Goal: Navigation & Orientation: Understand site structure

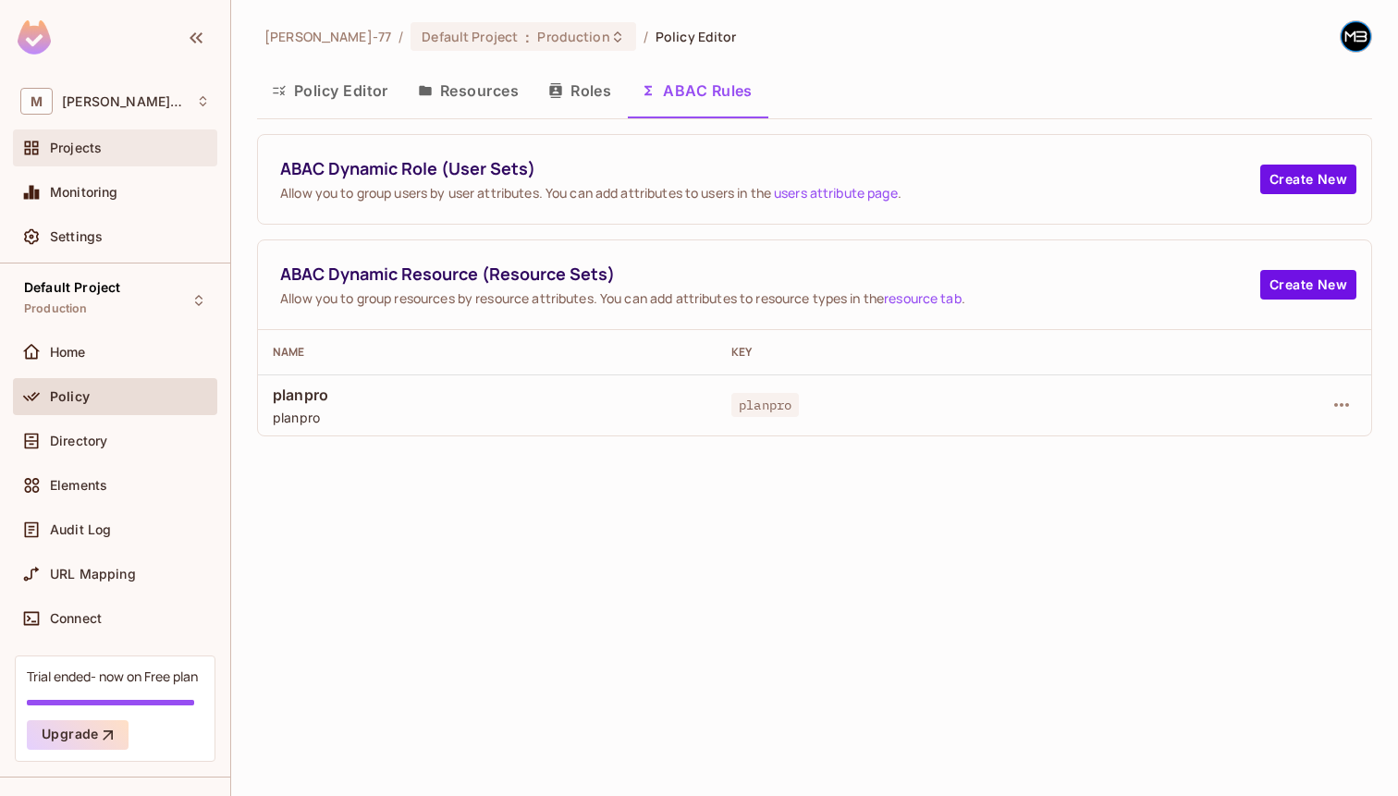
click at [81, 159] on div "Projects" at bounding box center [115, 147] width 204 height 37
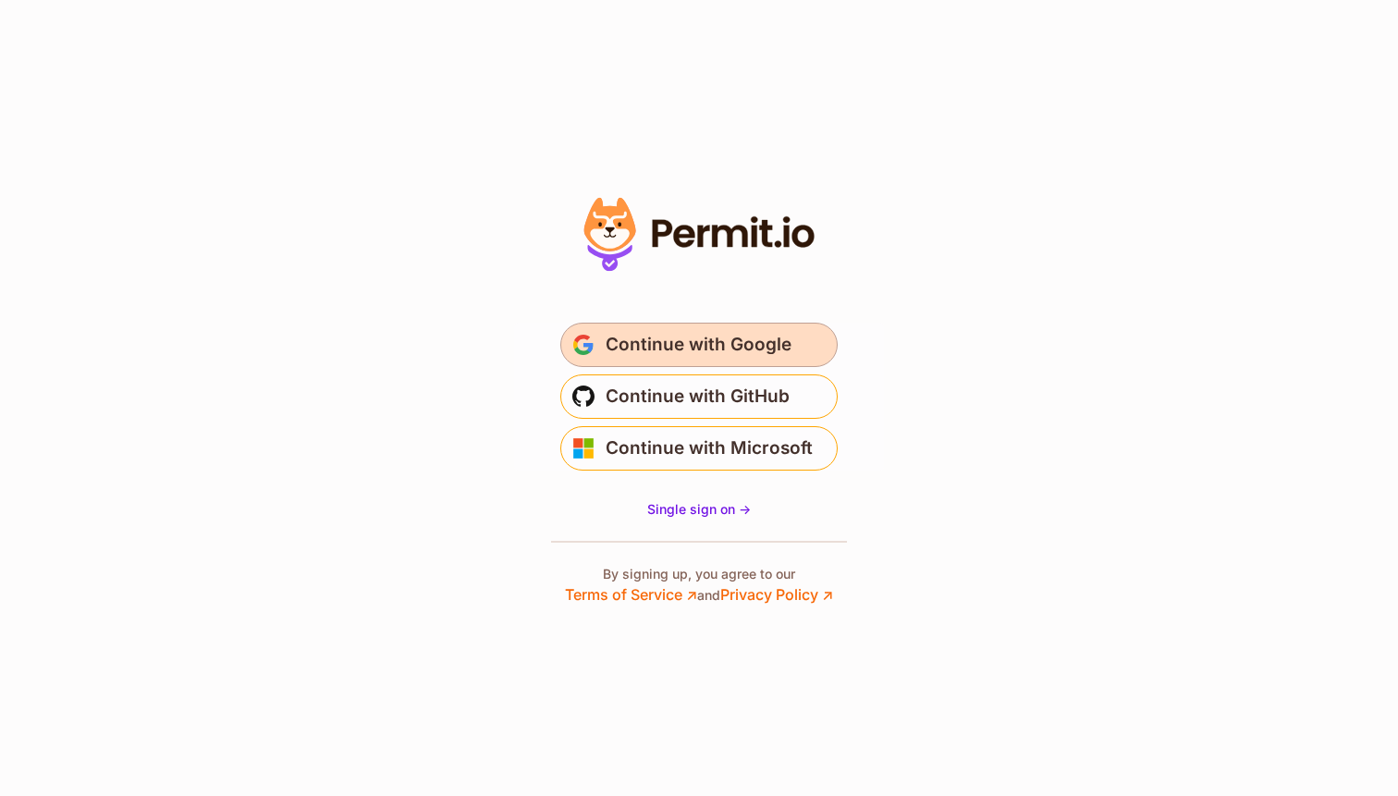
click at [695, 345] on span "Continue with Google" at bounding box center [699, 345] width 186 height 30
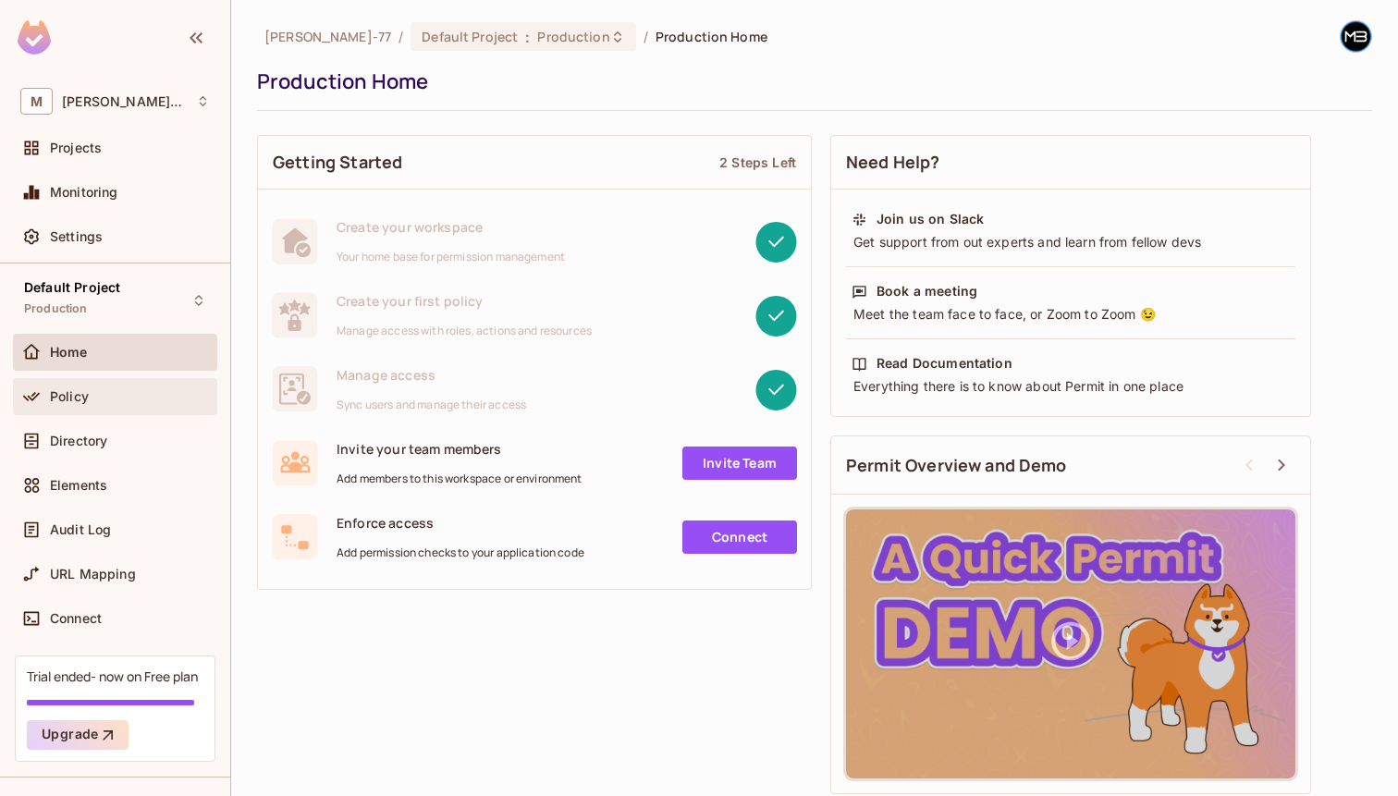
click at [127, 395] on div "Policy" at bounding box center [130, 396] width 160 height 15
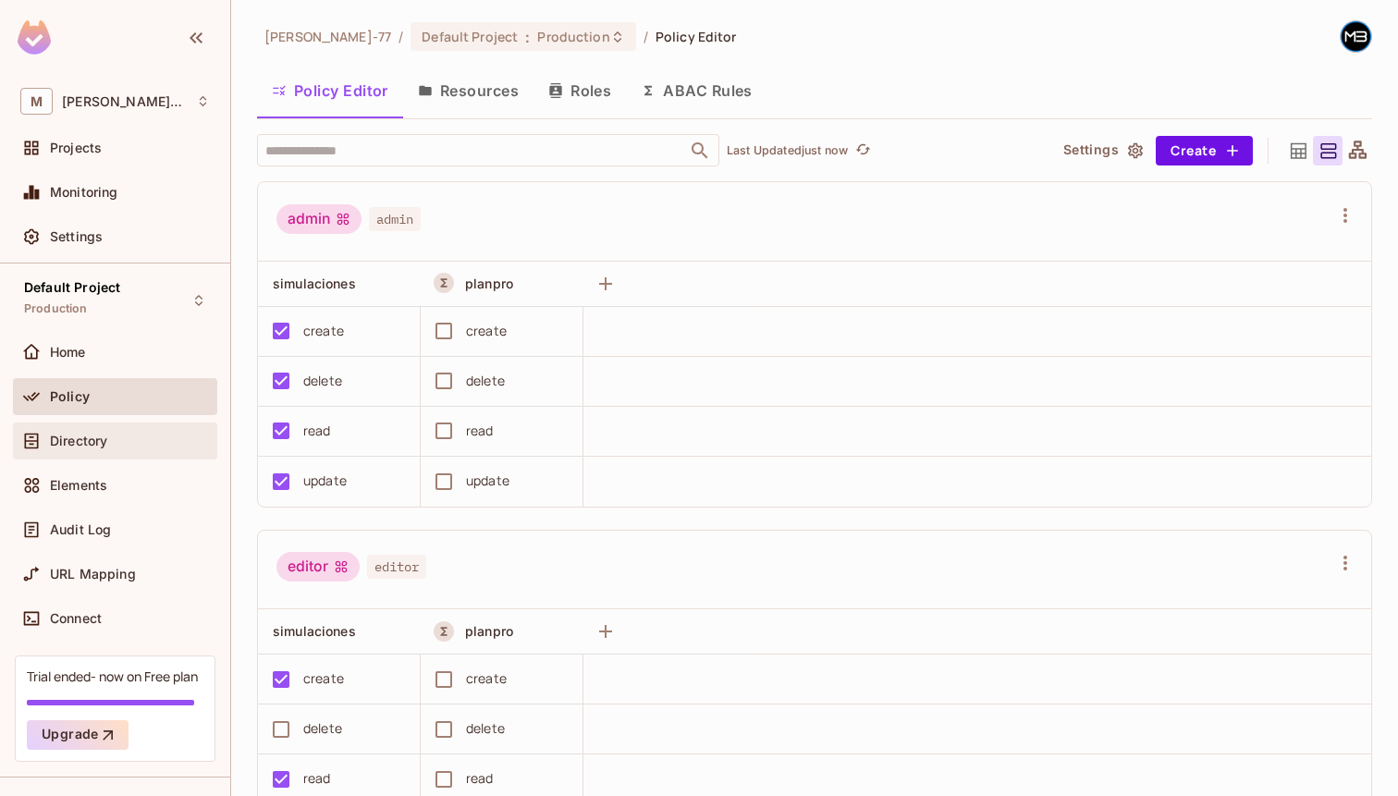
click at [126, 434] on div "Directory" at bounding box center [130, 441] width 160 height 15
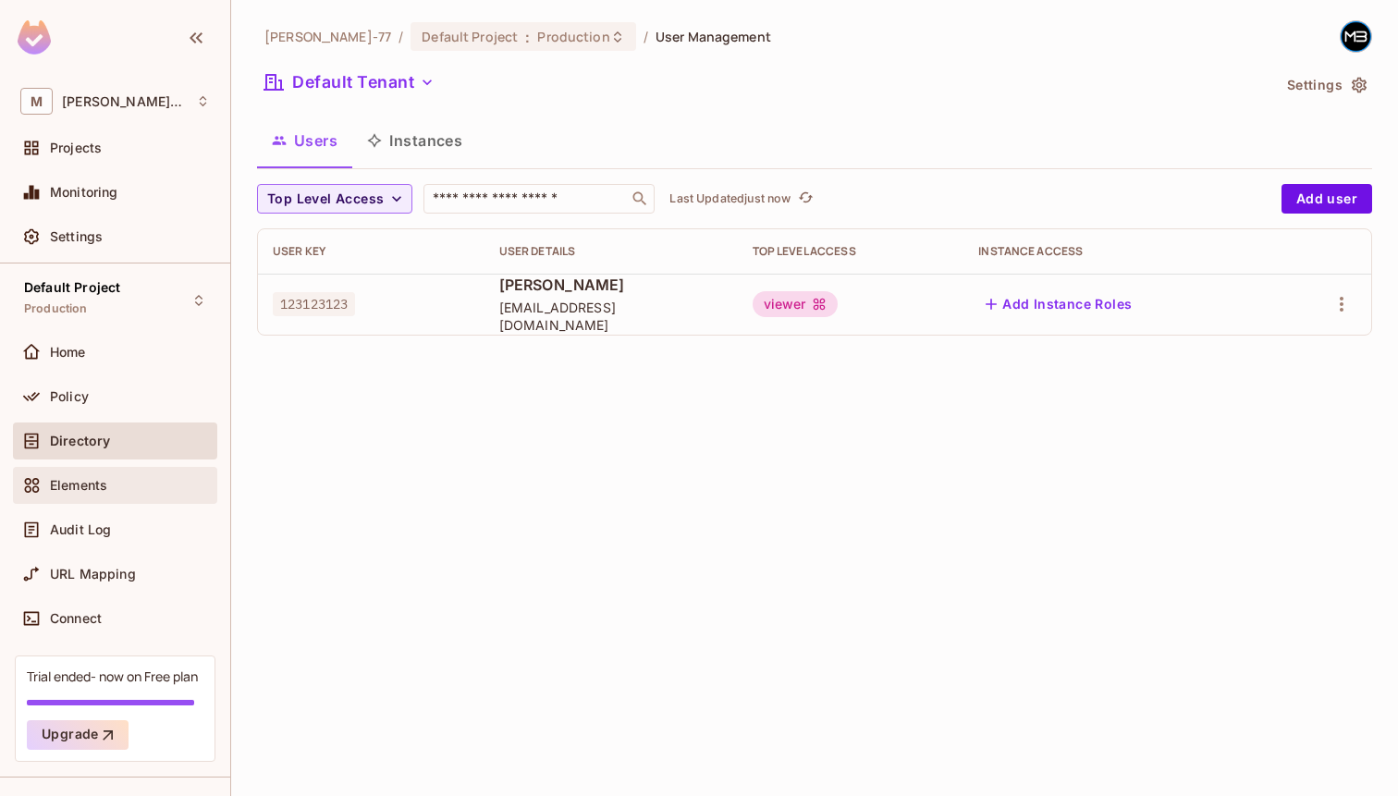
click at [141, 476] on div "Elements" at bounding box center [115, 485] width 190 height 22
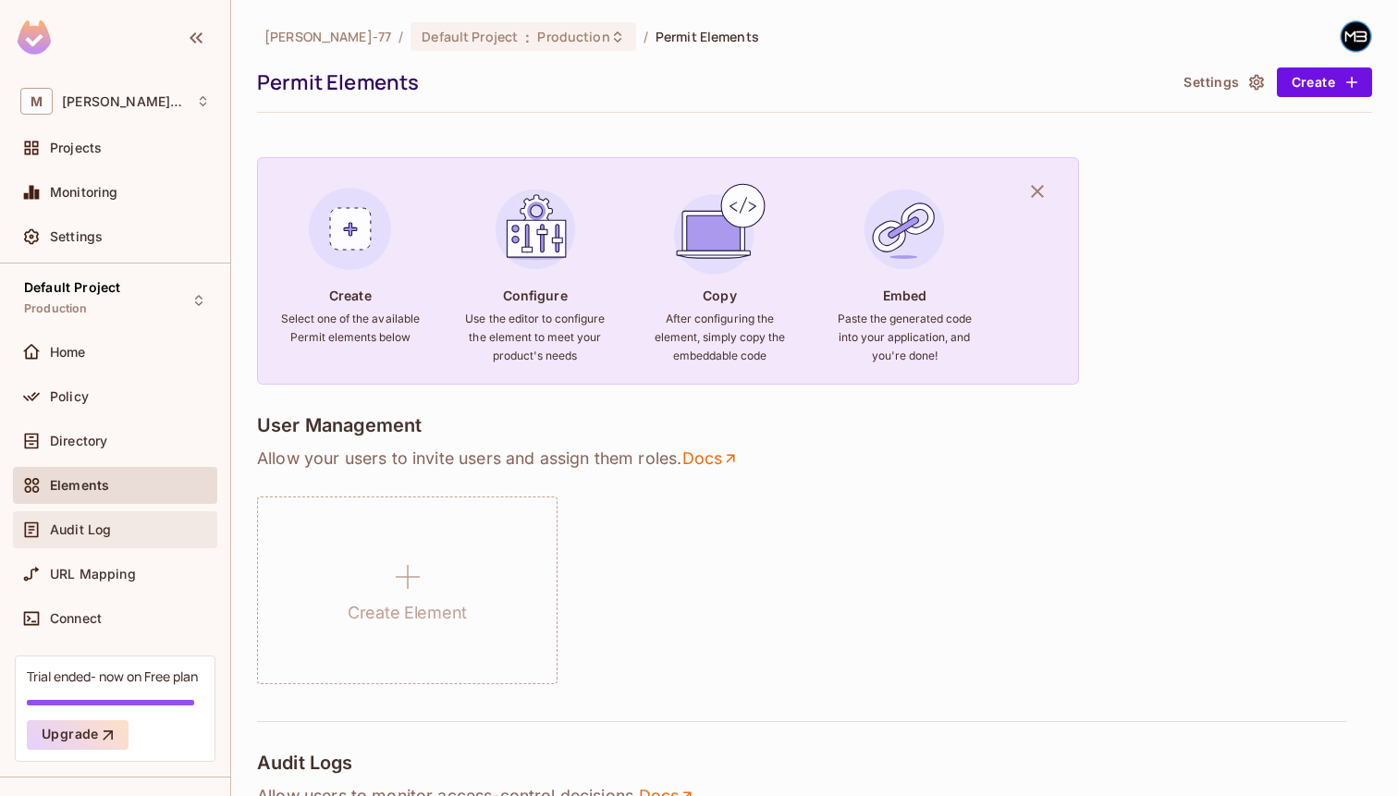
click at [128, 533] on div "Audit Log" at bounding box center [130, 529] width 160 height 15
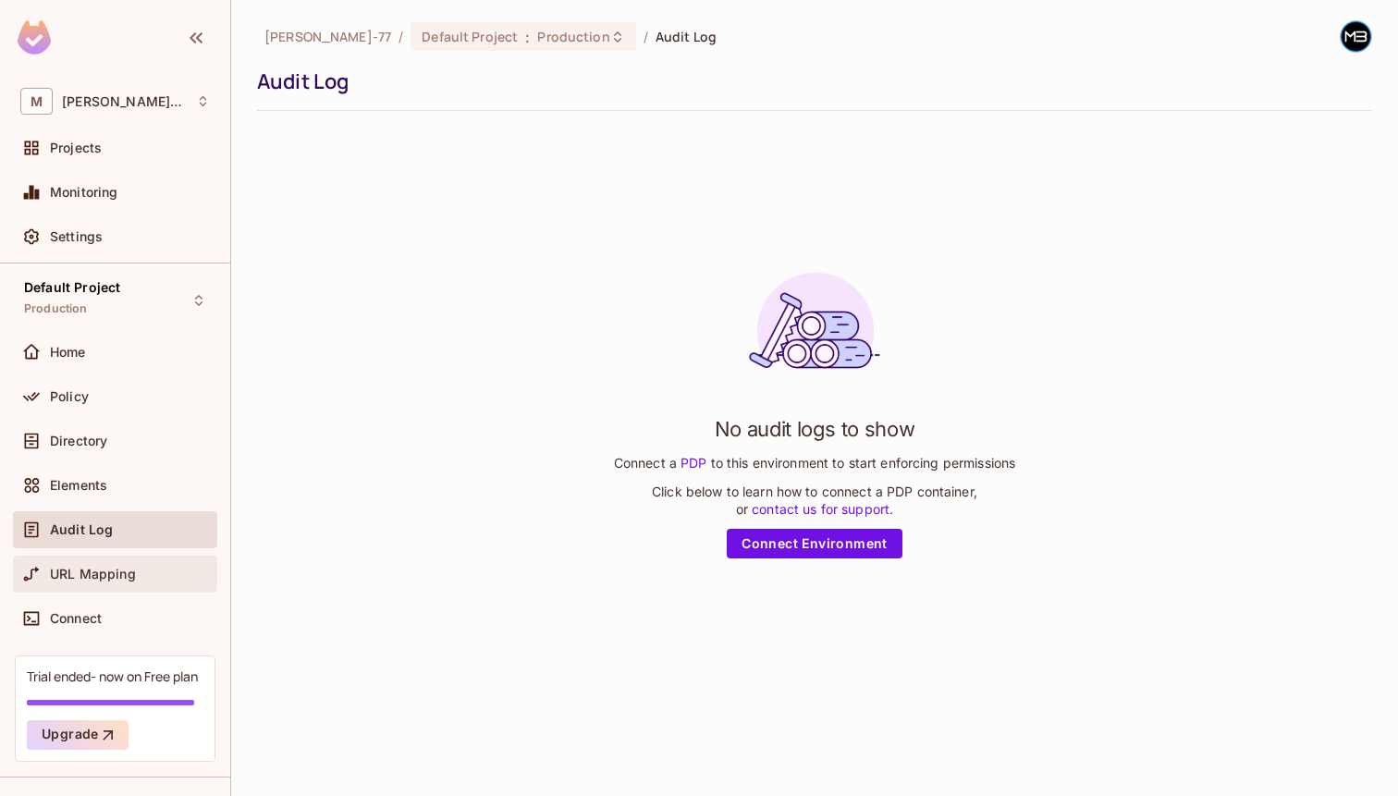
click at [123, 572] on span "URL Mapping" at bounding box center [93, 574] width 86 height 15
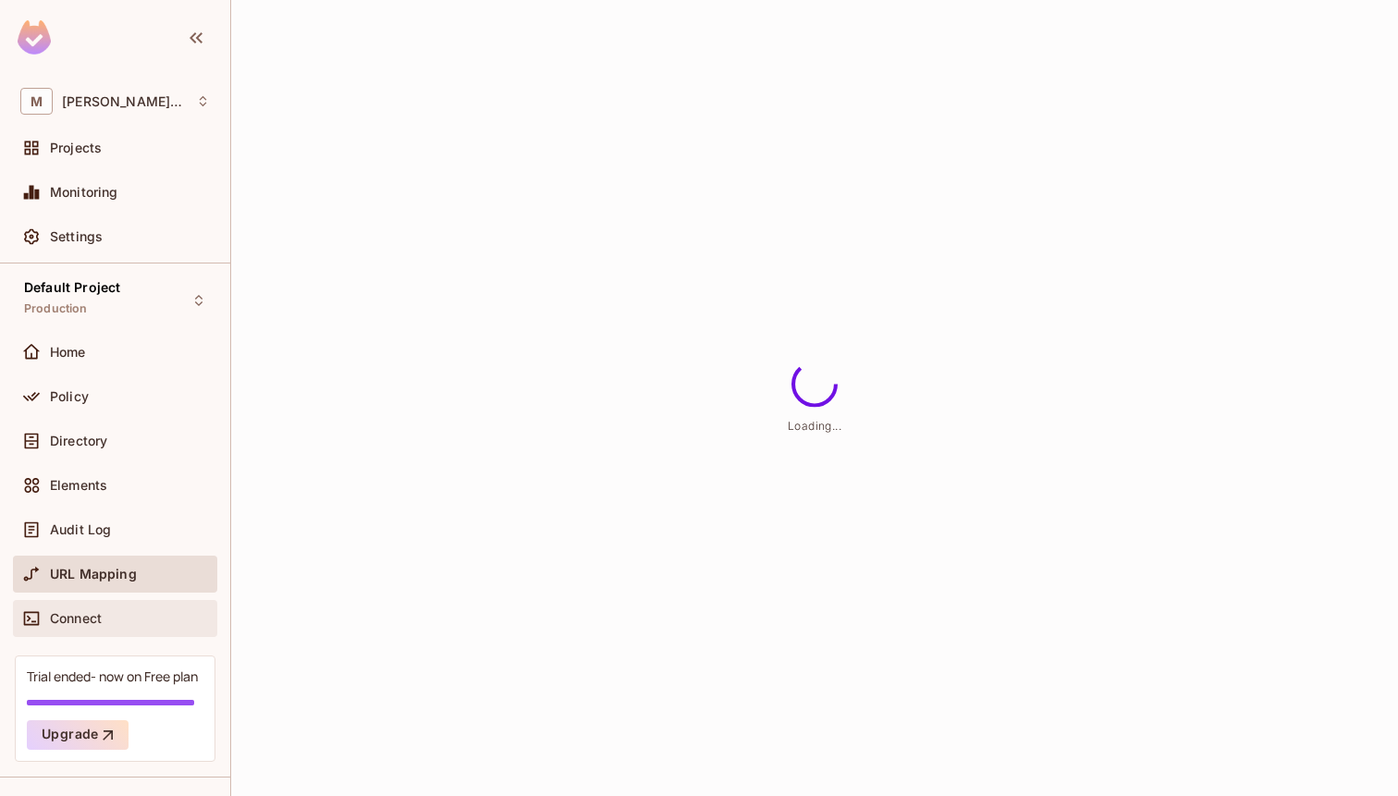
click at [118, 608] on div "Connect" at bounding box center [115, 619] width 190 height 22
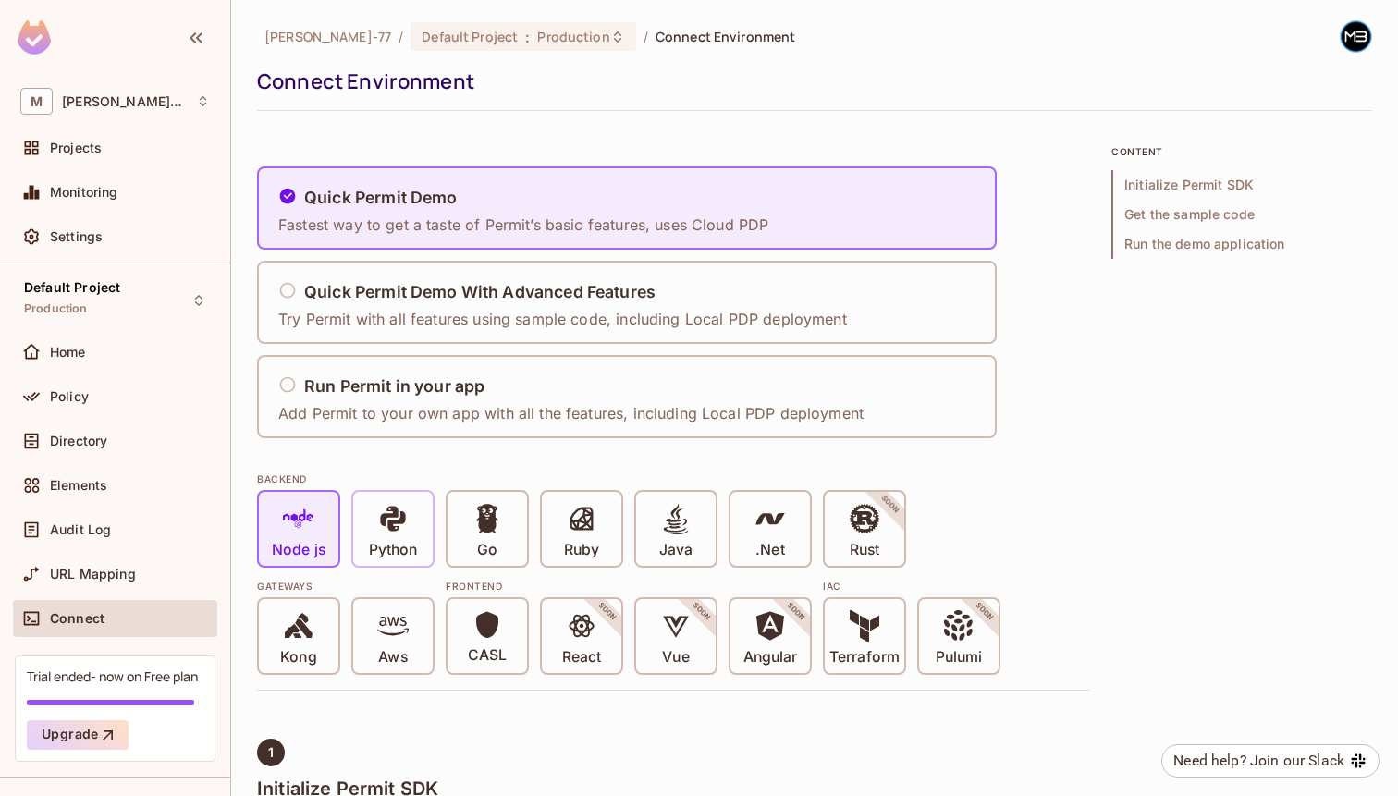
click at [420, 533] on div "Python" at bounding box center [393, 529] width 80 height 74
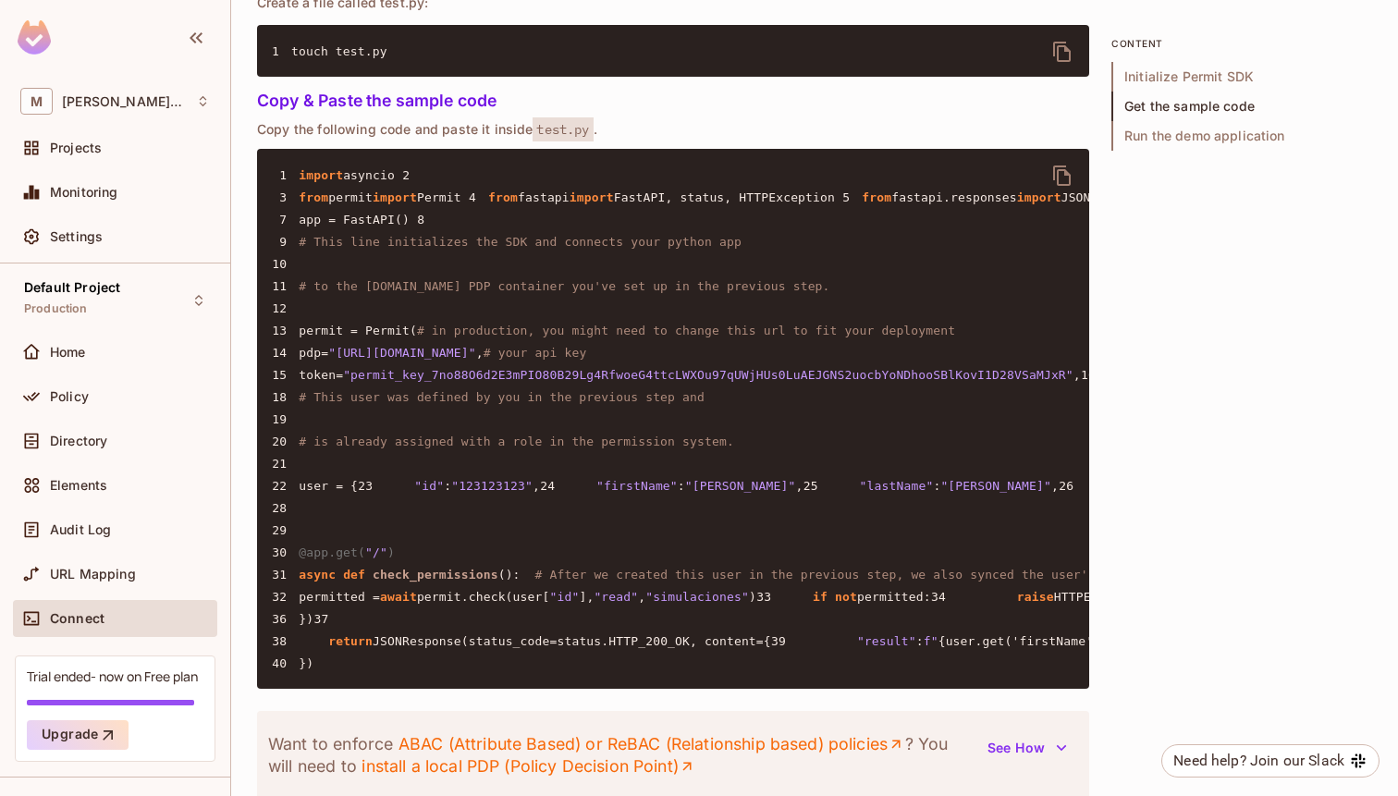
scroll to position [1469, 0]
